Goal: Browse casually

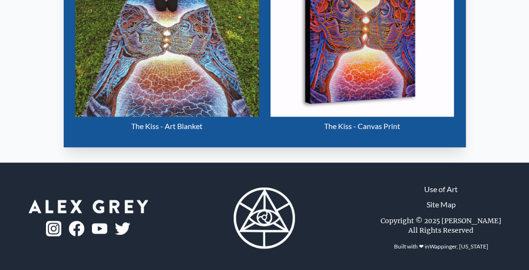
scroll to position [467, 0]
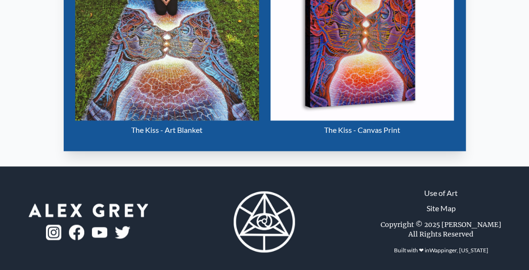
scroll to position [419, 0]
